Goal: Find specific page/section: Find specific page/section

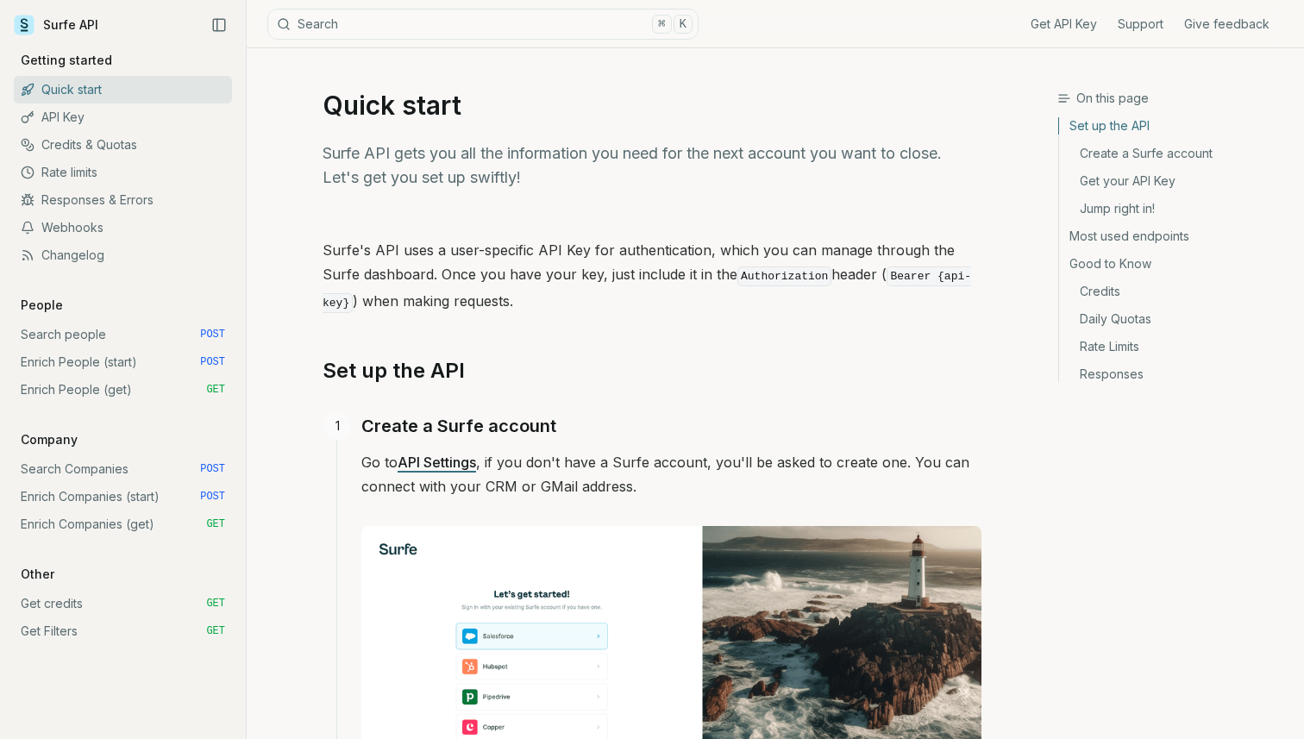
click at [872, 263] on p "Surfe's API uses a user-specific API Key for authentication, which you can mana…" at bounding box center [651, 277] width 659 height 78
click at [489, 16] on button "Search ⌘ K" at bounding box center [482, 24] width 431 height 31
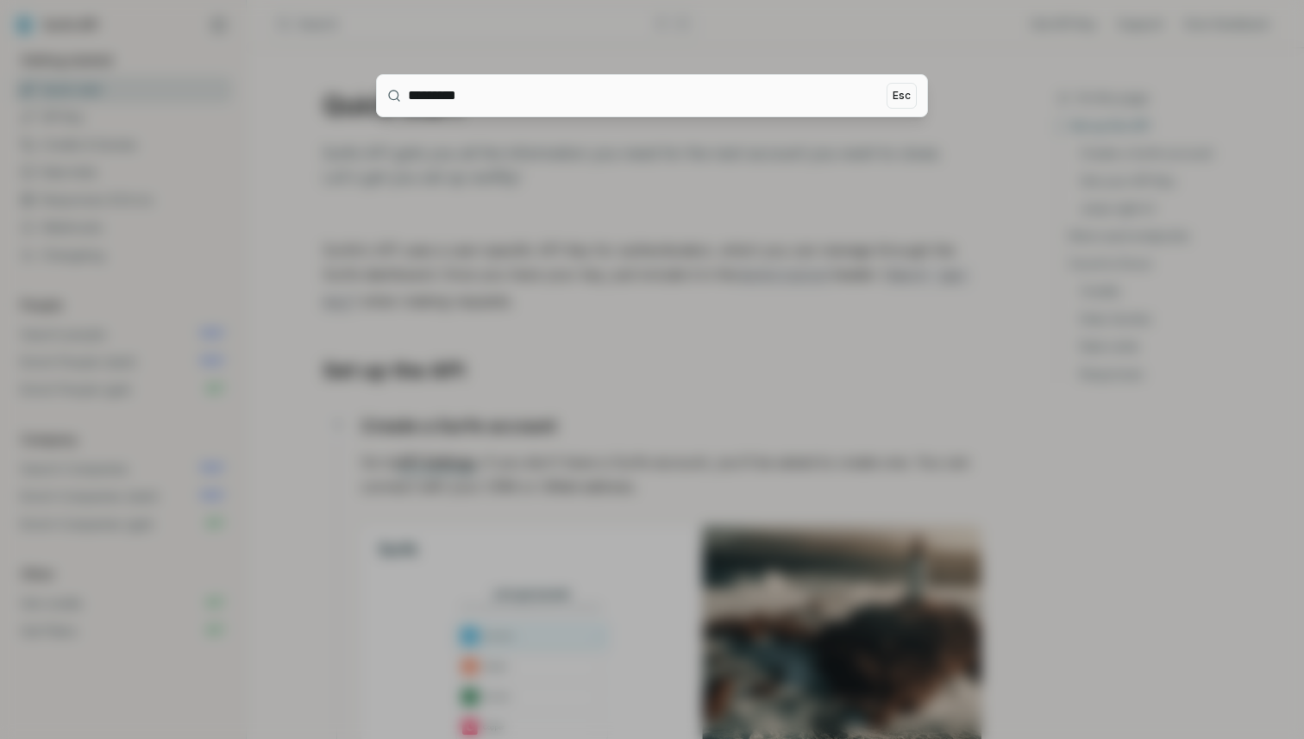
click at [464, 97] on input "*********" at bounding box center [644, 95] width 472 height 41
type input "******"
